Goal: Task Accomplishment & Management: Complete application form

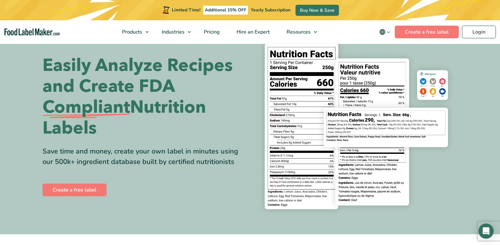
scroll to position [32, 0]
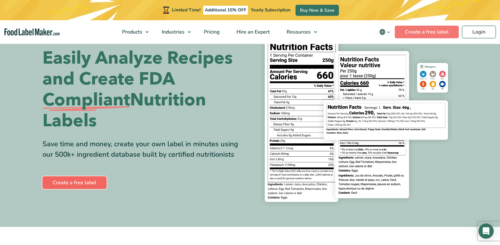
click at [60, 180] on link "Create a free label" at bounding box center [74, 183] width 64 height 13
